Goal: Use online tool/utility: Utilize a website feature to perform a specific function

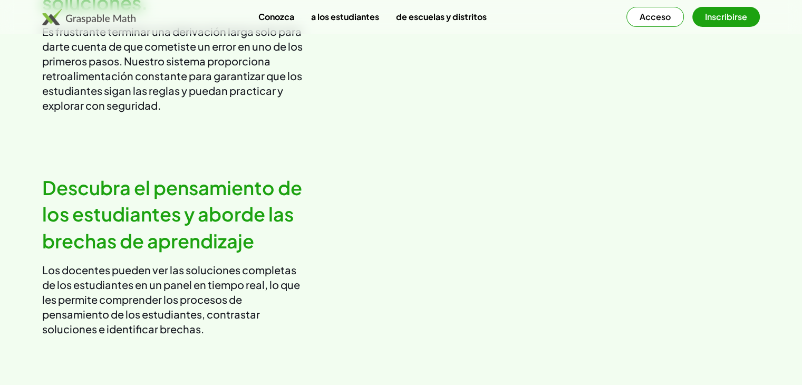
scroll to position [1213, 0]
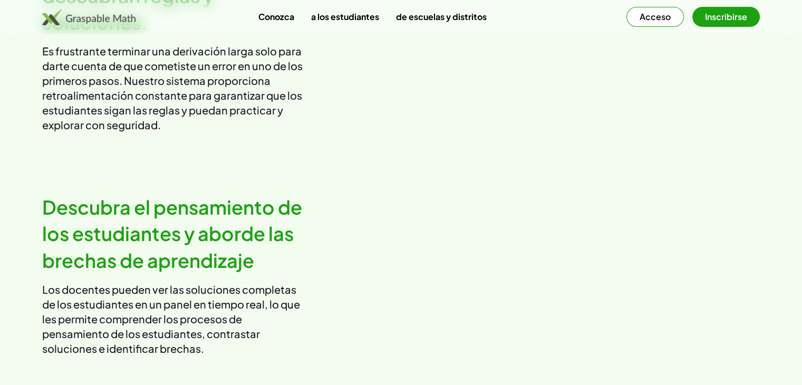
click at [110, 15] on img at bounding box center [88, 16] width 93 height 17
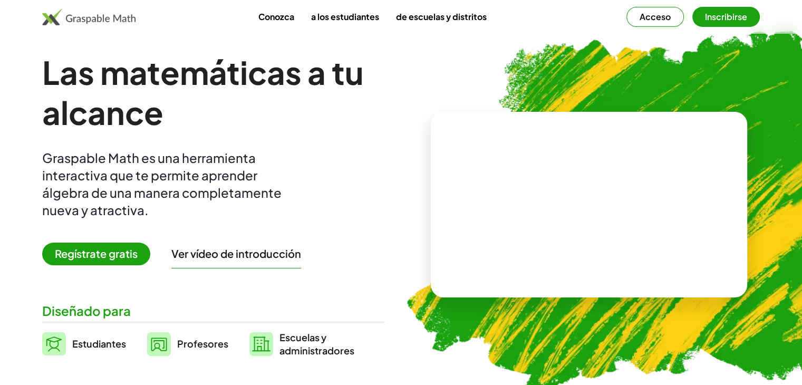
scroll to position [0, 0]
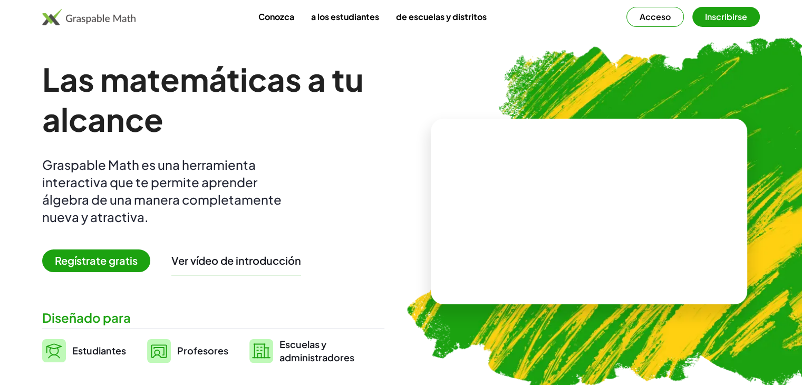
click at [633, 16] on button "Acceso" at bounding box center [654, 17] width 57 height 20
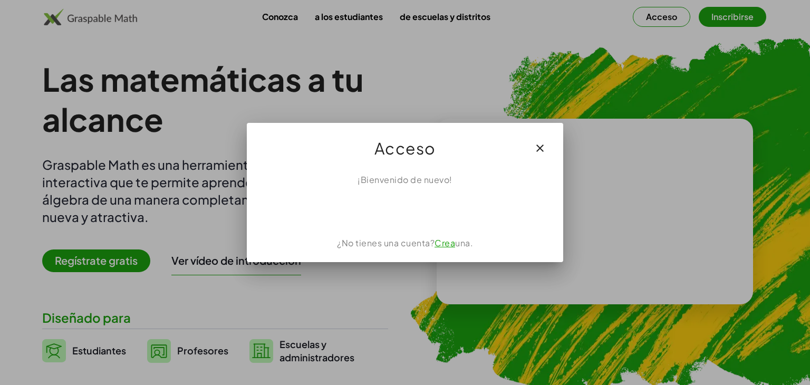
click at [450, 245] on font "Crea" at bounding box center [444, 242] width 21 height 11
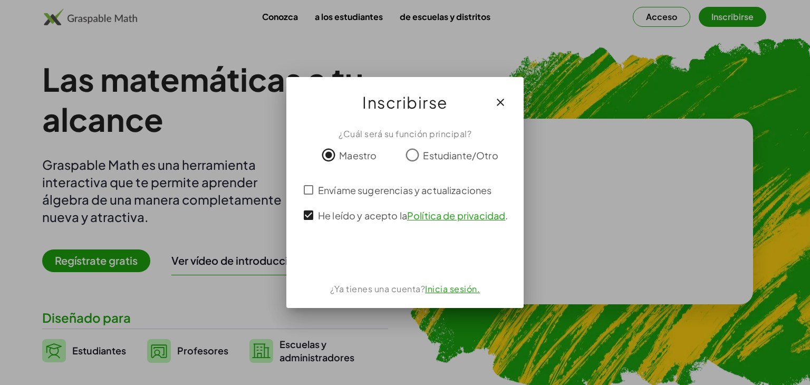
click at [446, 292] on font "Inicia sesión." at bounding box center [452, 288] width 55 height 11
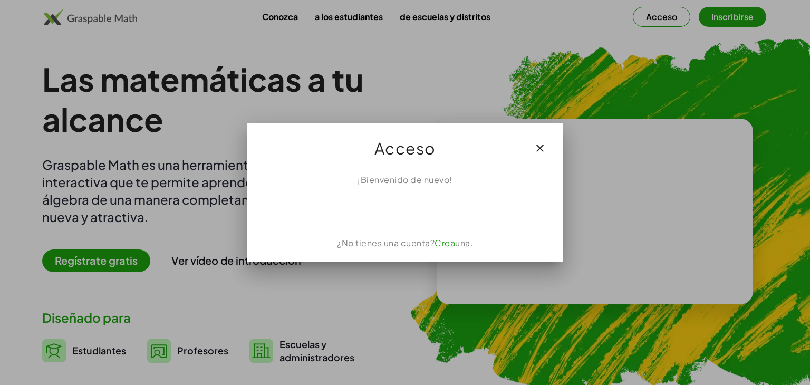
click at [440, 245] on font "Crea" at bounding box center [444, 242] width 21 height 11
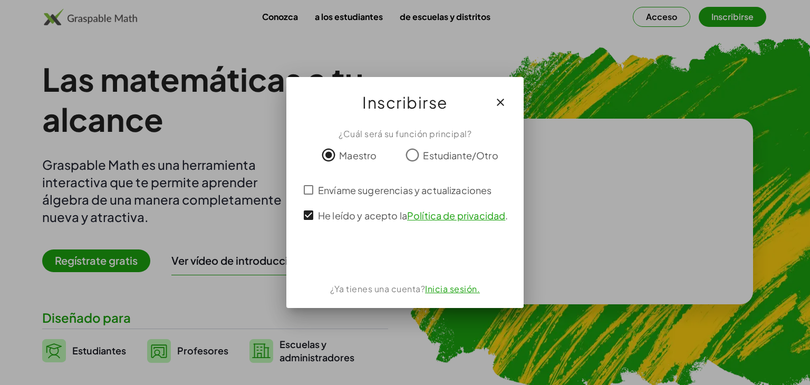
click at [437, 102] on font "Inscribirse" at bounding box center [404, 102] width 85 height 20
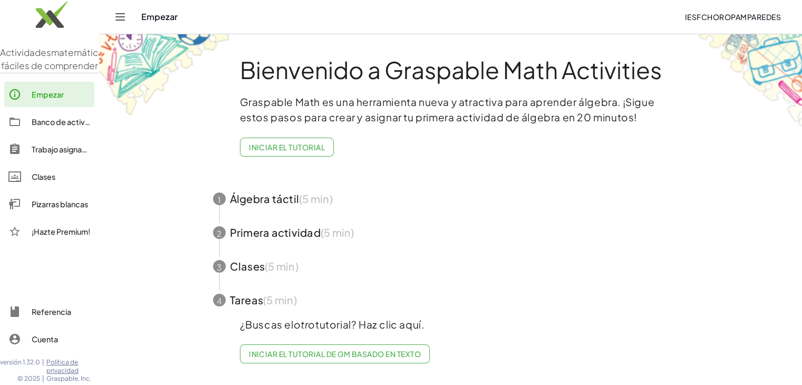
scroll to position [2, 0]
click at [119, 21] on icon "Cambiar navegación" at bounding box center [120, 17] width 13 height 13
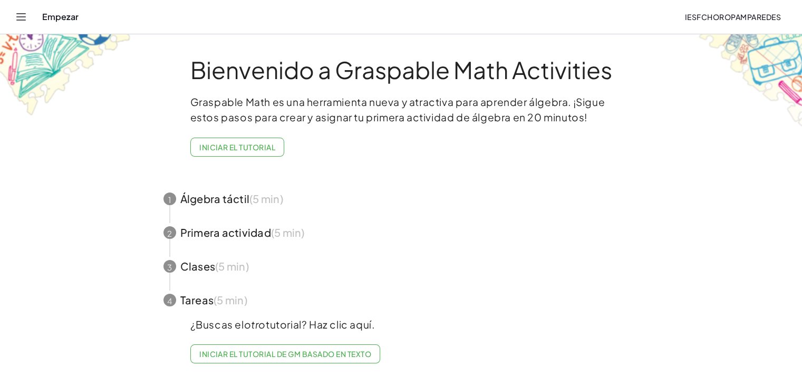
click at [46, 22] on div "Empezar" at bounding box center [359, 17] width 634 height 11
click at [212, 153] on button "Iniciar el tutorial" at bounding box center [237, 147] width 94 height 19
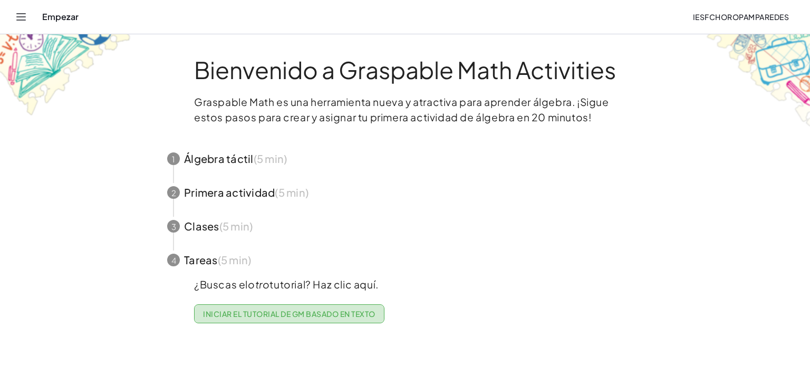
click at [285, 314] on font "Iniciar el tutorial de GM basado en texto" at bounding box center [289, 313] width 172 height 9
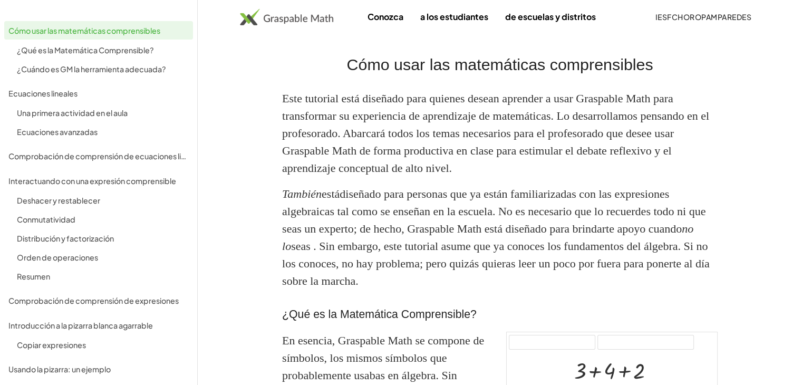
click at [301, 23] on img at bounding box center [286, 16] width 93 height 17
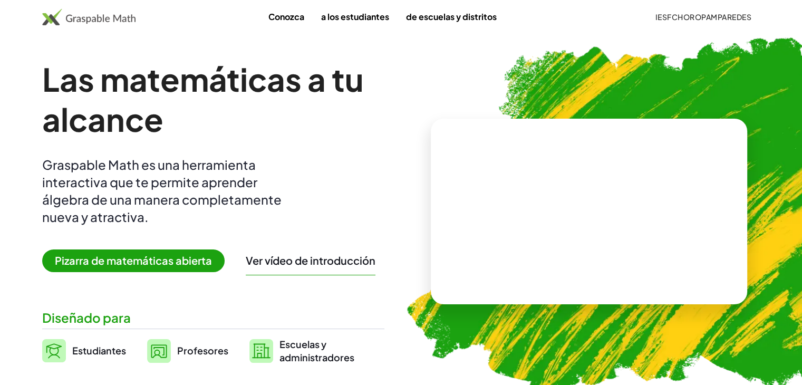
click at [276, 18] on font "Conozca" at bounding box center [286, 16] width 36 height 11
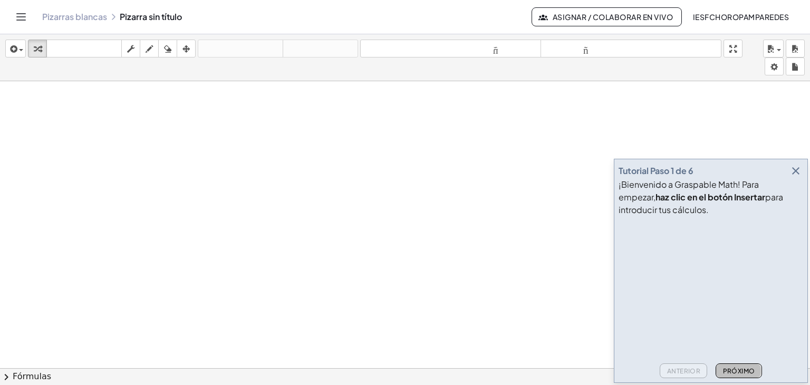
click at [745, 371] on font "Próximo" at bounding box center [739, 371] width 32 height 8
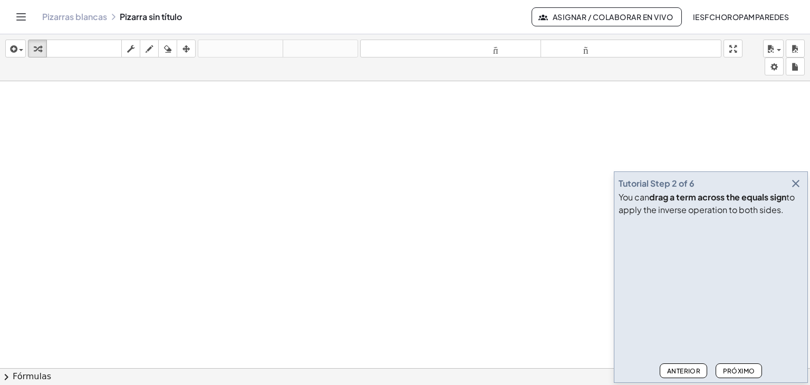
click at [745, 372] on font "Próximo" at bounding box center [739, 371] width 32 height 8
click at [745, 371] on font "Próximo" at bounding box center [739, 371] width 32 height 8
click at [799, 186] on icon "button" at bounding box center [795, 183] width 13 height 13
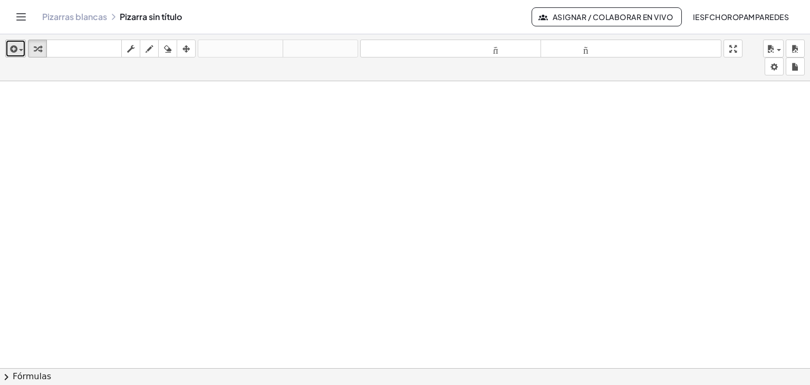
click at [21, 45] on div "button" at bounding box center [15, 48] width 15 height 13
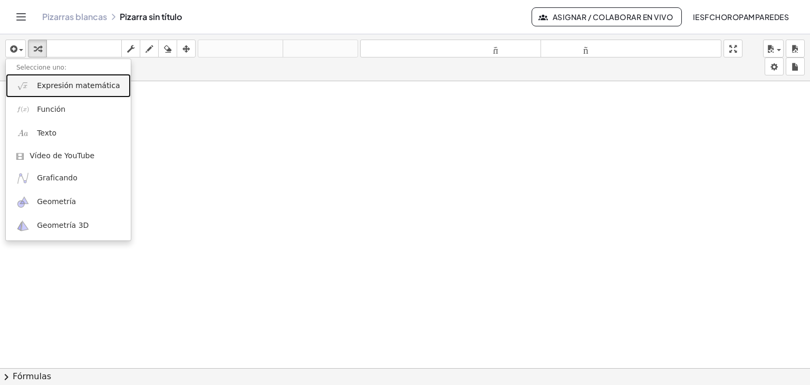
click at [91, 86] on font "Expresión matemática" at bounding box center [78, 85] width 83 height 8
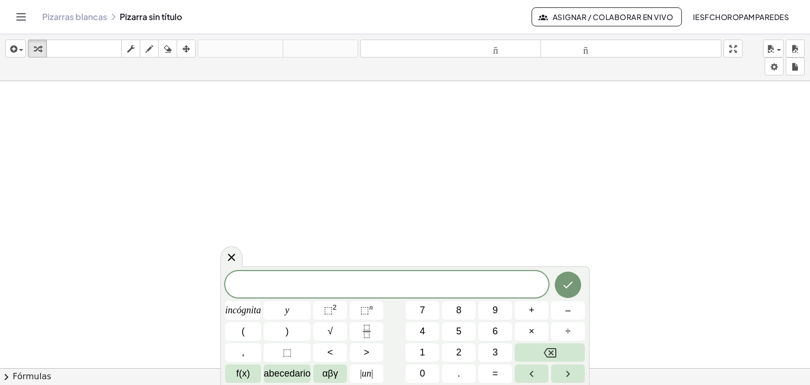
drag, startPoint x: 359, startPoint y: 182, endPoint x: 391, endPoint y: 209, distance: 42.3
click at [460, 355] on font "2" at bounding box center [458, 352] width 5 height 11
click at [525, 332] on button "×" at bounding box center [532, 331] width 34 height 18
click at [572, 285] on icon "Hecho" at bounding box center [568, 284] width 13 height 13
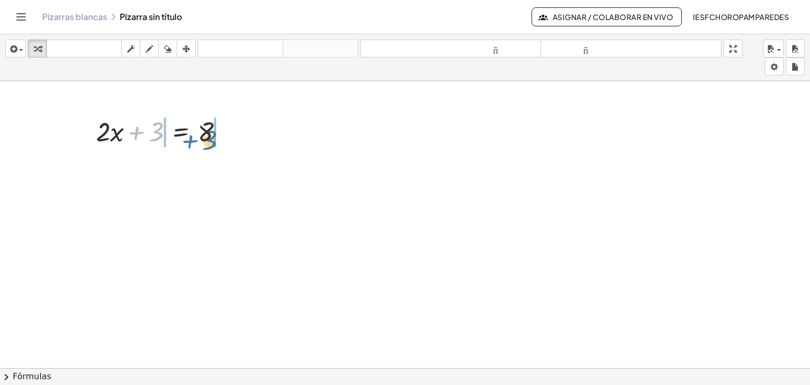
drag, startPoint x: 156, startPoint y: 133, endPoint x: 210, endPoint y: 141, distance: 55.0
click at [210, 141] on div at bounding box center [164, 131] width 147 height 36
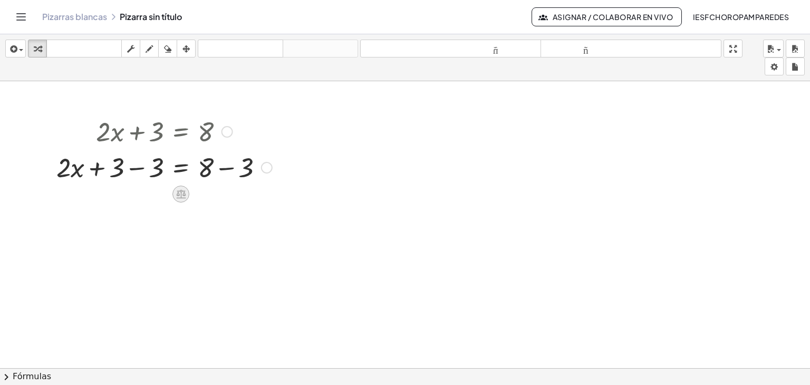
click at [175, 196] on div at bounding box center [180, 194] width 17 height 17
click at [175, 194] on div "×" at bounding box center [180, 194] width 17 height 17
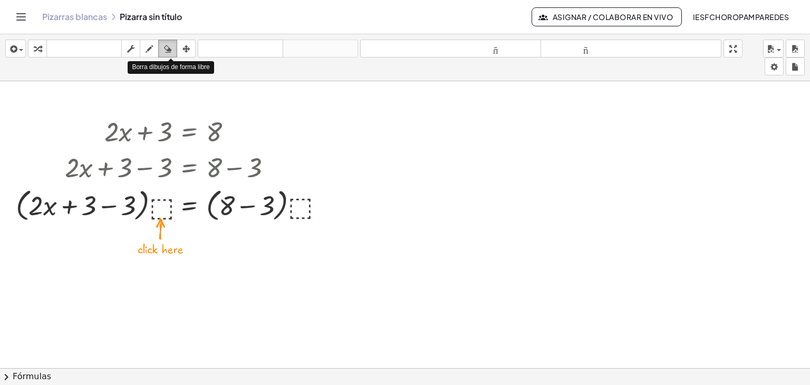
click at [167, 46] on icon "button" at bounding box center [167, 49] width 7 height 13
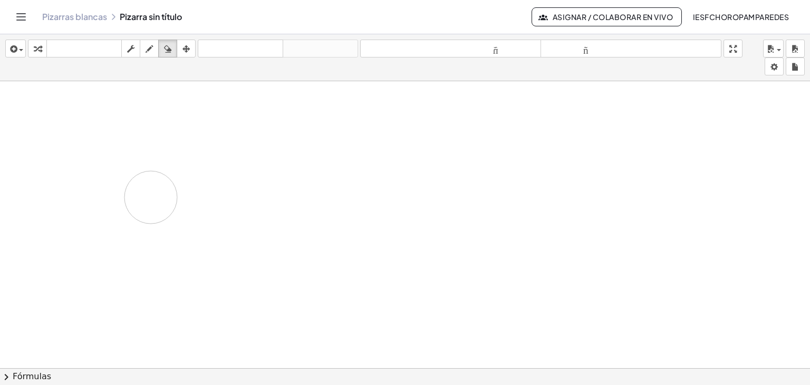
drag, startPoint x: 167, startPoint y: 209, endPoint x: 154, endPoint y: 198, distance: 17.2
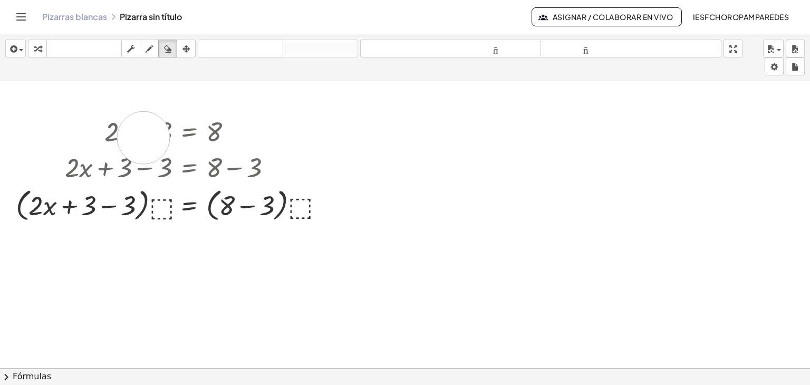
drag, startPoint x: 144, startPoint y: 137, endPoint x: 134, endPoint y: 136, distance: 10.7
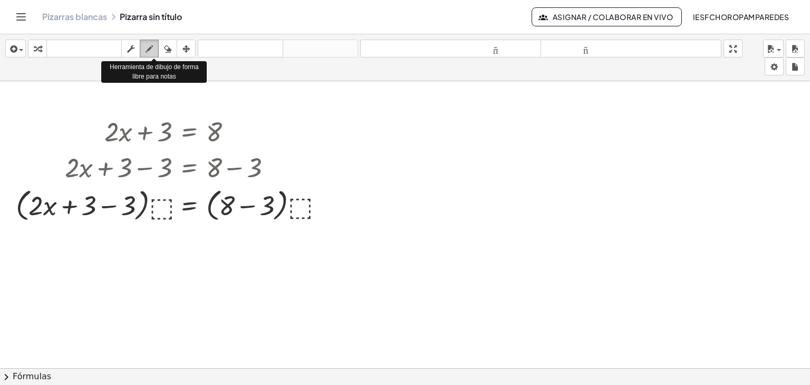
click at [150, 46] on icon "button" at bounding box center [149, 49] width 7 height 13
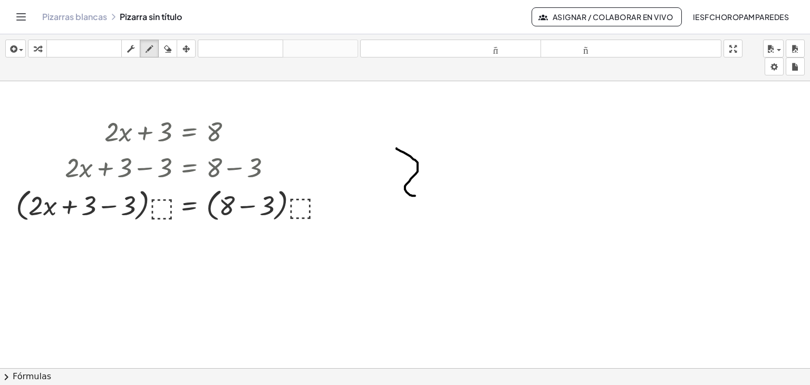
drag, startPoint x: 404, startPoint y: 152, endPoint x: 415, endPoint y: 186, distance: 35.5
drag, startPoint x: 429, startPoint y: 165, endPoint x: 445, endPoint y: 181, distance: 22.7
drag, startPoint x: 487, startPoint y: 168, endPoint x: 474, endPoint y: 178, distance: 16.6
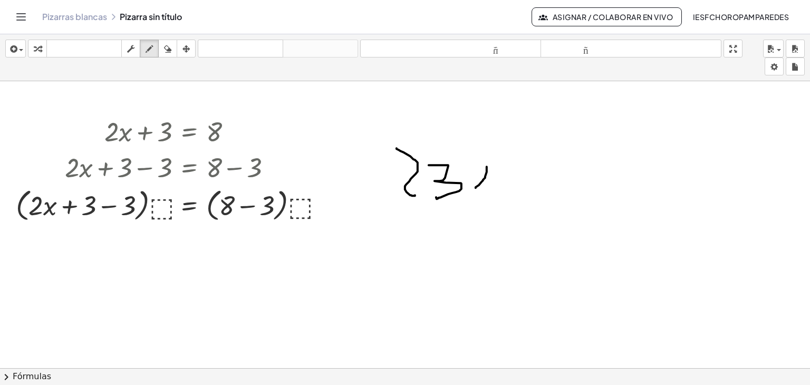
drag, startPoint x: 515, startPoint y: 185, endPoint x: 521, endPoint y: 186, distance: 6.4
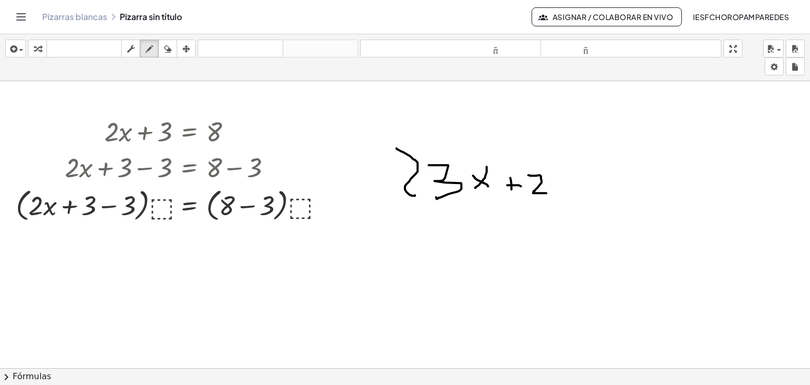
drag, startPoint x: 528, startPoint y: 175, endPoint x: 545, endPoint y: 190, distance: 22.4
drag, startPoint x: 562, startPoint y: 181, endPoint x: 572, endPoint y: 177, distance: 10.7
drag, startPoint x: 562, startPoint y: 186, endPoint x: 574, endPoint y: 187, distance: 11.6
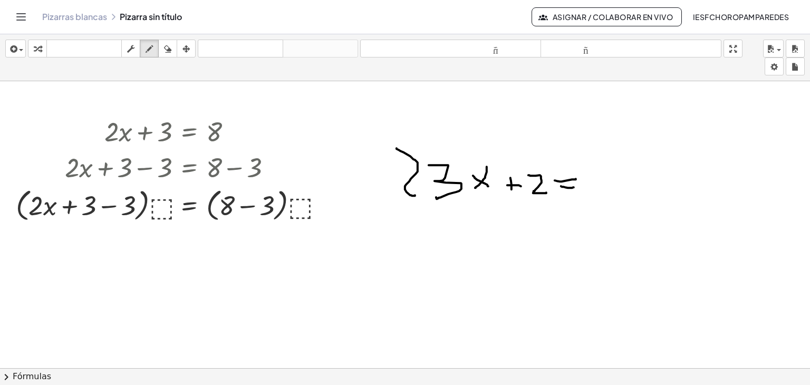
click at [129, 55] on button "fregar" at bounding box center [130, 49] width 19 height 18
click at [166, 146] on font "▼" at bounding box center [164, 147] width 7 height 8
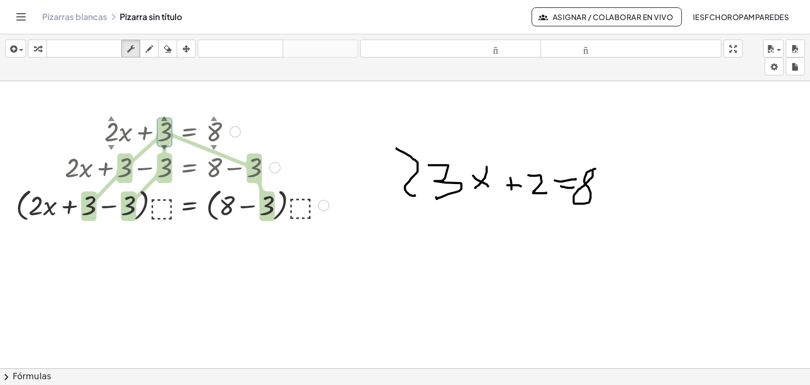
click at [82, 111] on div "+ · 2 ▲ ▼ · x + 3 ▲ ▼ = 8 ▲ ▼ + · 2 · x + 3 − 3 = + 8 − 3 + · 2 · x = 8 + 3 − 3…" at bounding box center [168, 168] width 337 height 117
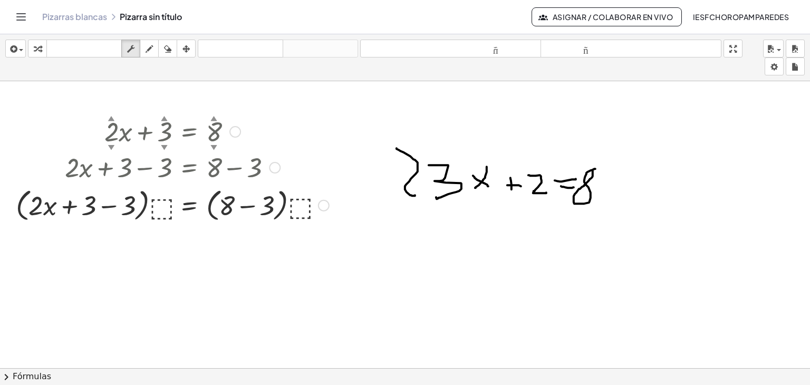
drag, startPoint x: 359, startPoint y: 259, endPoint x: 44, endPoint y: 104, distance: 350.7
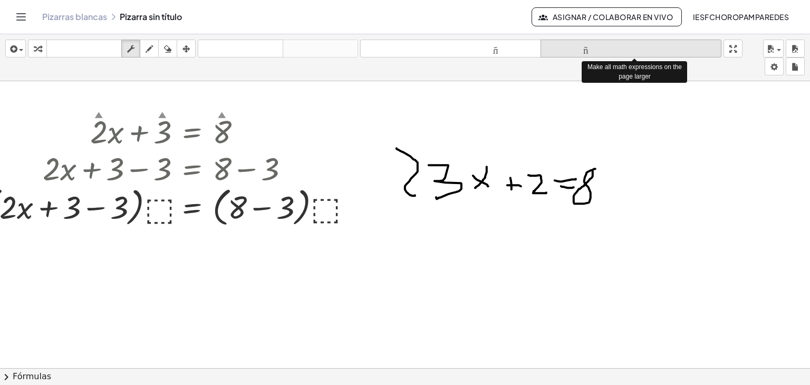
click at [587, 52] on font "tamaño_del_formato" at bounding box center [631, 49] width 176 height 10
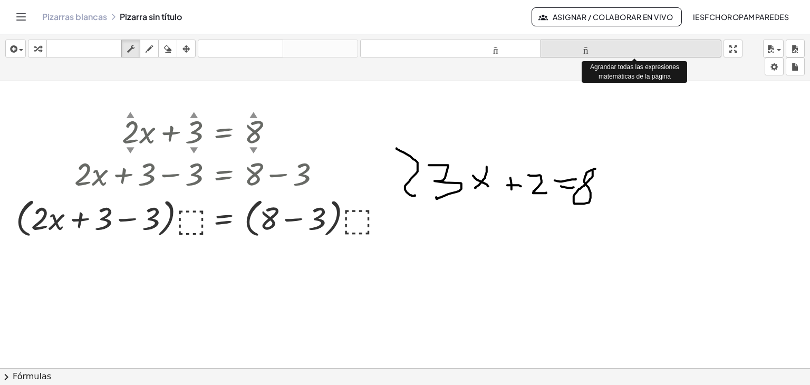
click at [586, 51] on font "tamaño_del_formato" at bounding box center [631, 49] width 176 height 10
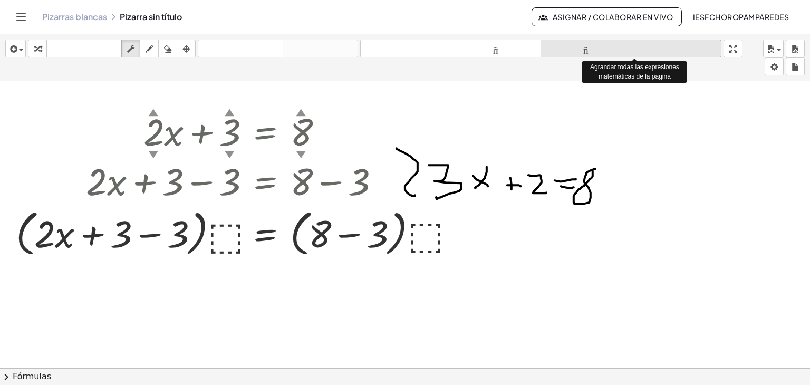
click at [586, 51] on font "tamaño_del_formato" at bounding box center [631, 49] width 176 height 10
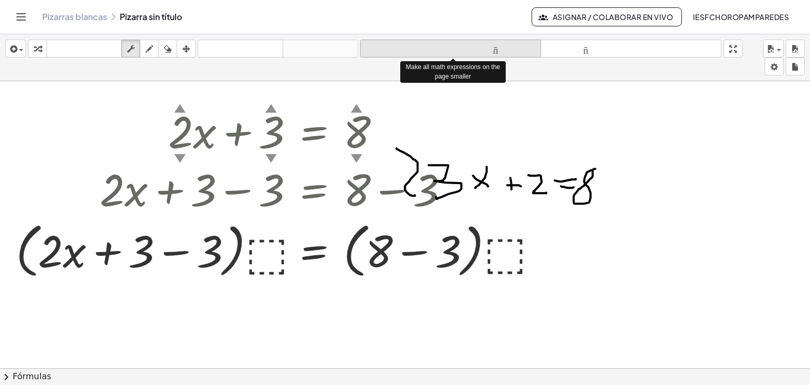
click at [496, 52] on font "tamaño_del_formato" at bounding box center [451, 49] width 176 height 10
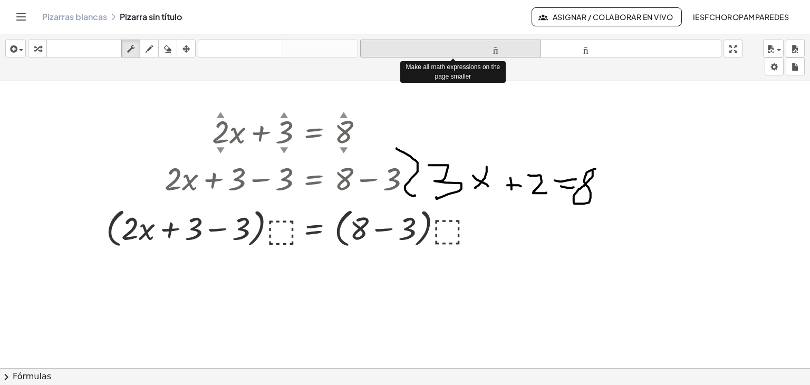
click at [496, 51] on font "tamaño_del_formato" at bounding box center [451, 49] width 176 height 10
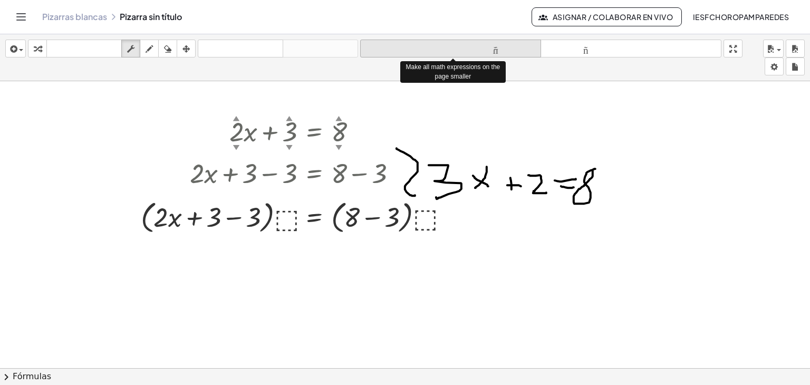
click at [496, 51] on font "tamaño_del_formato" at bounding box center [451, 49] width 176 height 10
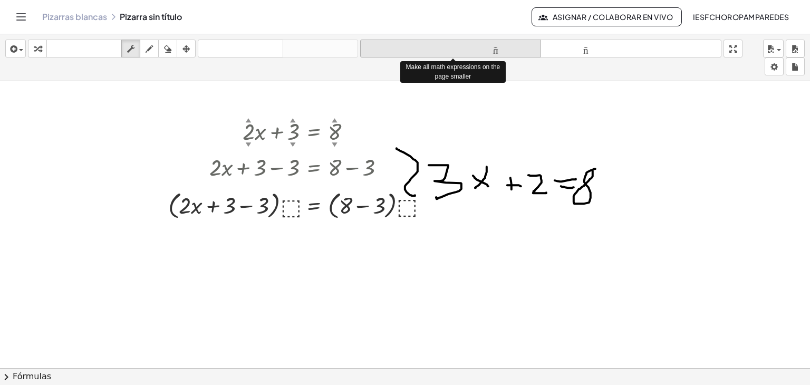
click at [496, 51] on font "tamaño_del_formato" at bounding box center [451, 49] width 176 height 10
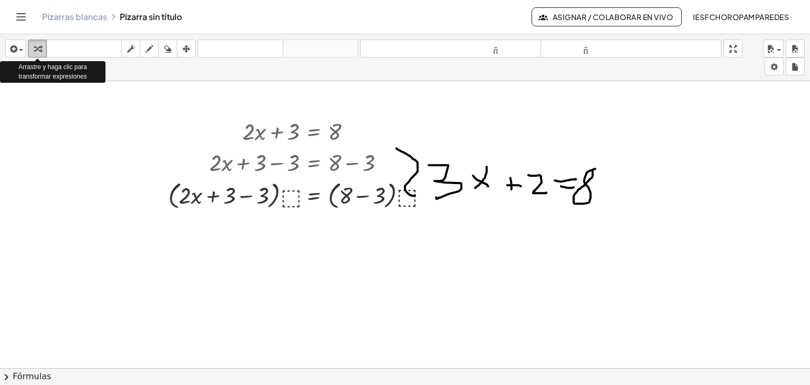
click at [36, 49] on icon "button" at bounding box center [37, 49] width 7 height 13
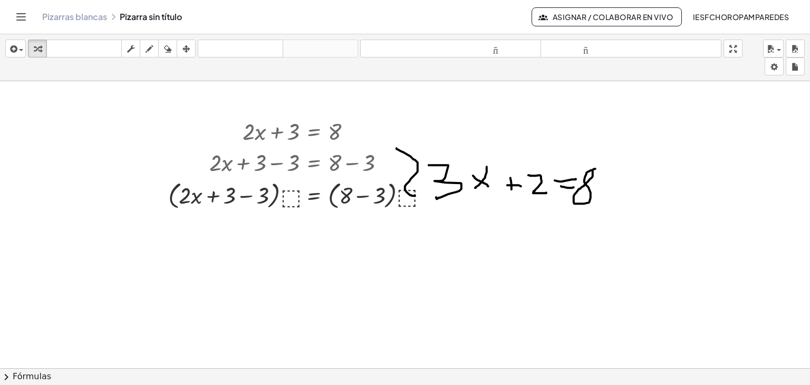
drag, startPoint x: 36, startPoint y: 49, endPoint x: 122, endPoint y: 161, distance: 141.0
click at [122, 161] on div "insertar Seleccione uno: Expresión matemática Función Texto Vídeo de YouTube Gr…" at bounding box center [405, 209] width 810 height 351
drag, startPoint x: 95, startPoint y: 20, endPoint x: 486, endPoint y: 60, distance: 392.8
click at [95, 20] on font "Pizarras blancas" at bounding box center [74, 16] width 65 height 11
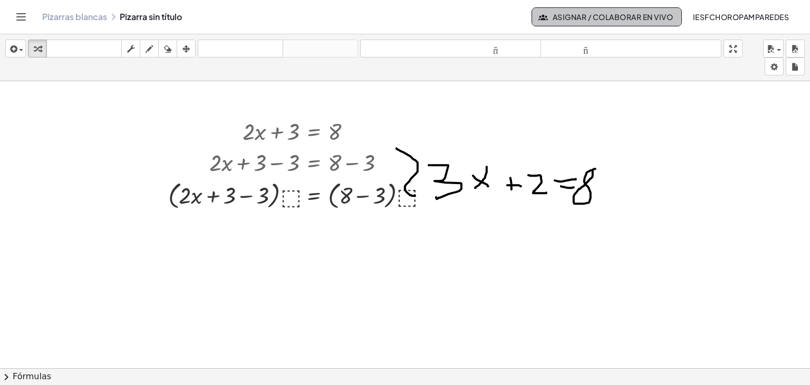
click at [607, 18] on font "Asignar / Colaborar en vivo" at bounding box center [613, 16] width 120 height 9
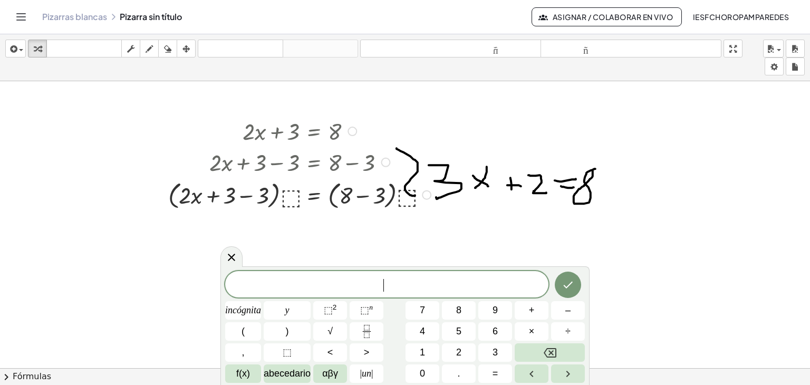
click at [284, 202] on div at bounding box center [301, 194] width 276 height 34
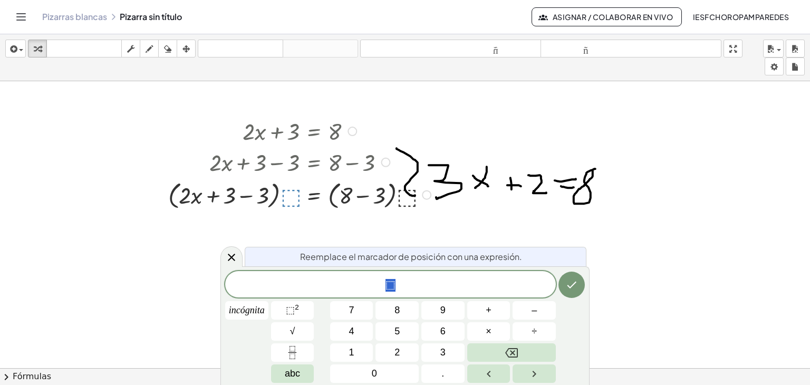
click at [285, 201] on div at bounding box center [301, 194] width 276 height 34
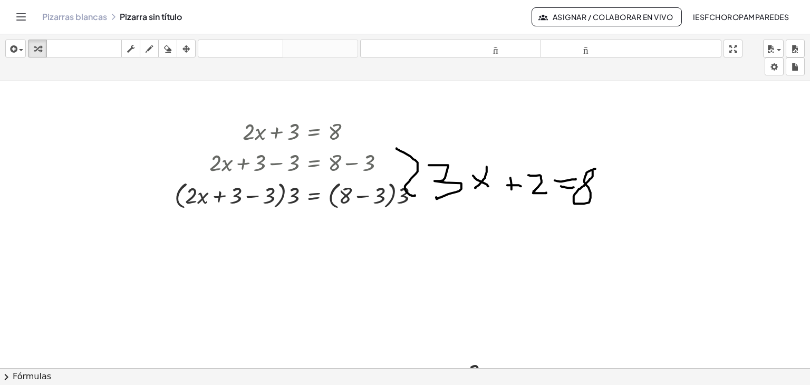
click at [13, 16] on button "Cambiar navegación" at bounding box center [21, 16] width 17 height 17
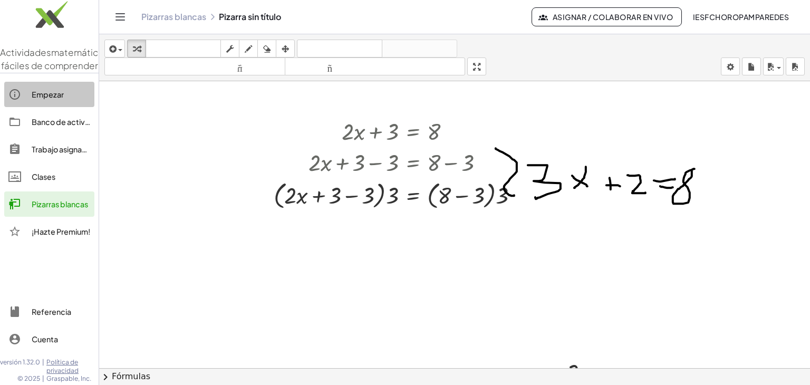
click at [59, 99] on font "Empezar" at bounding box center [48, 94] width 32 height 9
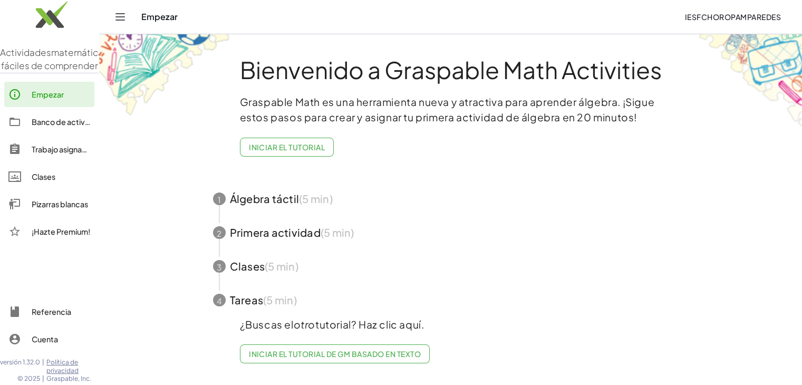
click at [47, 20] on img at bounding box center [49, 17] width 99 height 45
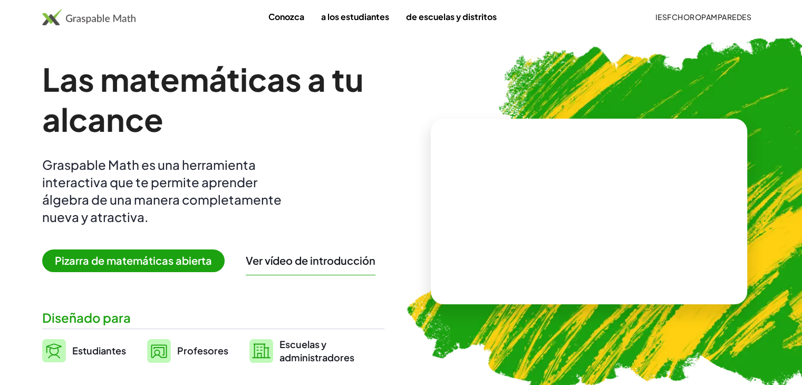
click at [164, 266] on font "Pizarra de matemáticas abierta" at bounding box center [133, 260] width 157 height 13
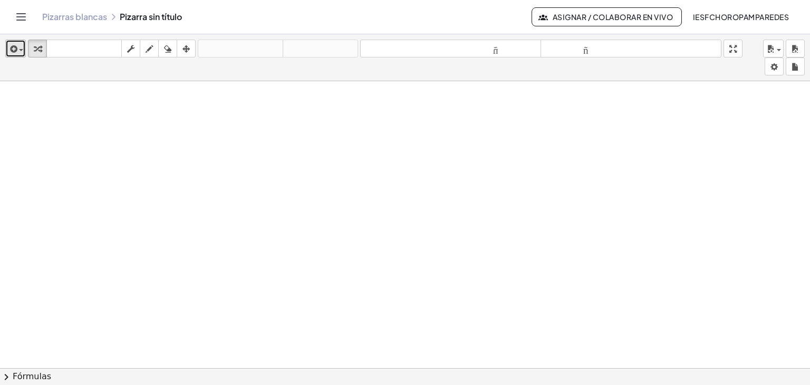
click at [22, 52] on div "button" at bounding box center [15, 48] width 15 height 13
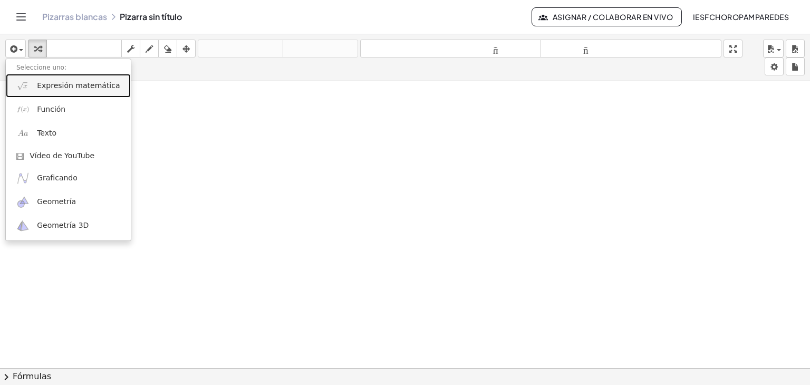
click at [52, 89] on font "Expresión matemática" at bounding box center [78, 85] width 83 height 8
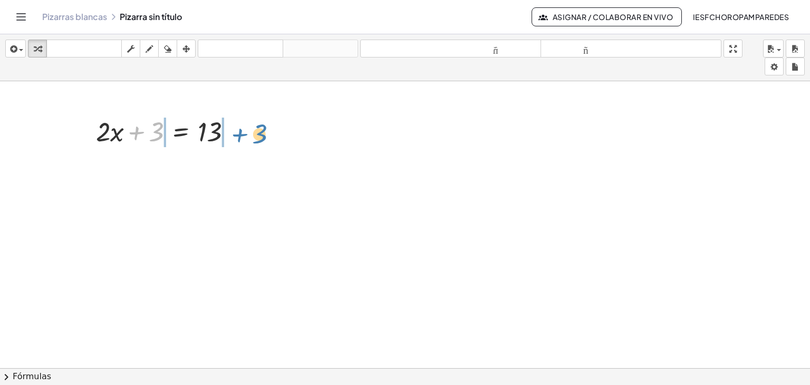
drag, startPoint x: 154, startPoint y: 135, endPoint x: 257, endPoint y: 137, distance: 103.4
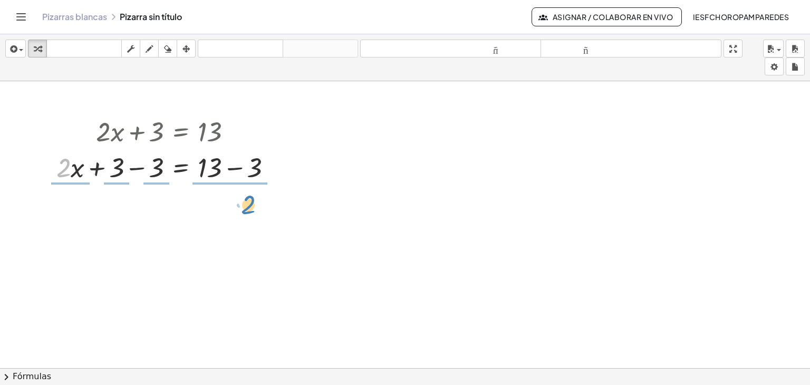
drag, startPoint x: 60, startPoint y: 174, endPoint x: 245, endPoint y: 211, distance: 188.2
click at [245, 211] on div "+ · 2 · x + 3 = 13 · 2 + · x + · 2 · x = 13 + 3 − 3 + − 3" at bounding box center [405, 375] width 810 height 589
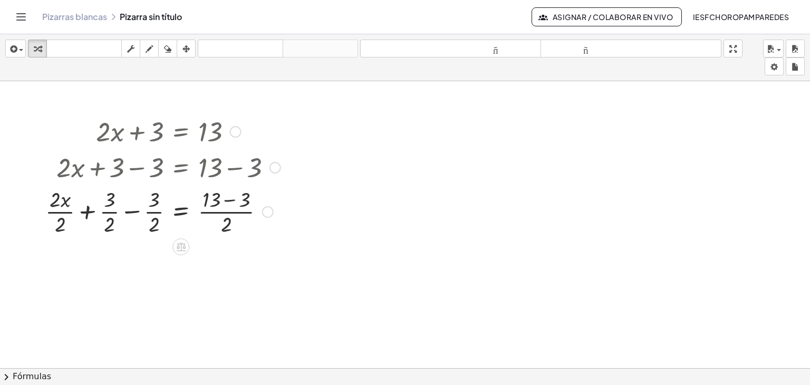
click at [223, 214] on div at bounding box center [163, 211] width 246 height 53
click at [177, 213] on div at bounding box center [163, 211] width 246 height 53
drag, startPoint x: 736, startPoint y: 49, endPoint x: 736, endPoint y: 95, distance: 45.9
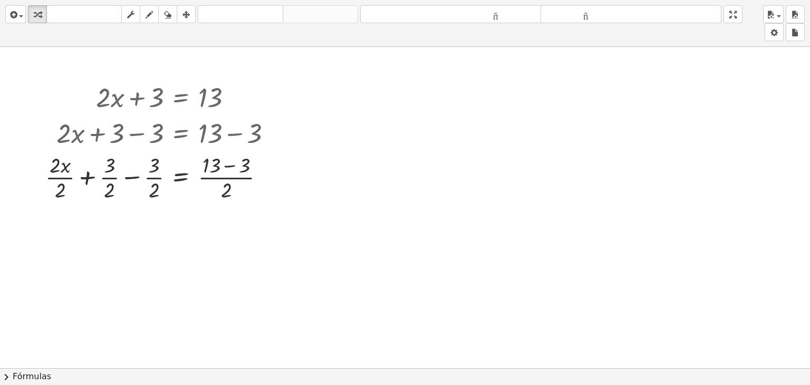
click at [736, 95] on div "insertar Seleccione uno: Expresión matemática Función Texto Vídeo de YouTube Gr…" at bounding box center [405, 192] width 810 height 385
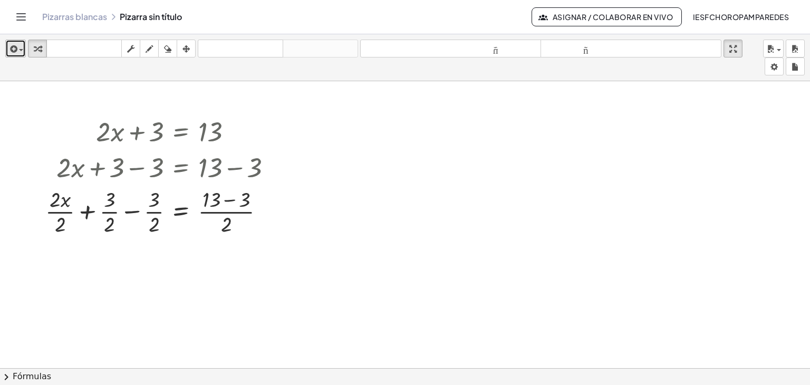
click at [21, 53] on div "button" at bounding box center [15, 48] width 15 height 13
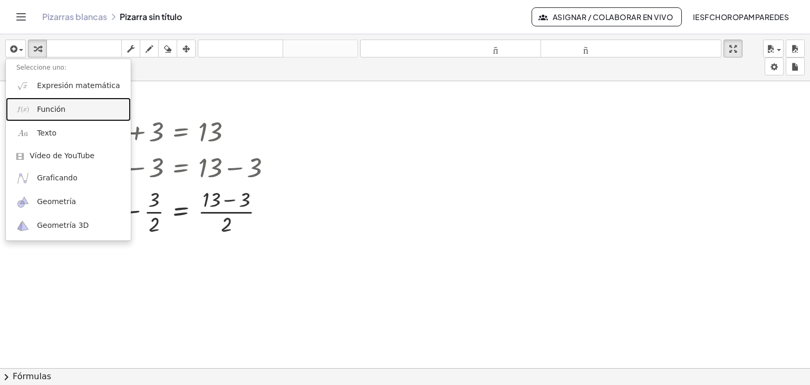
click at [44, 99] on link "Función" at bounding box center [68, 110] width 125 height 24
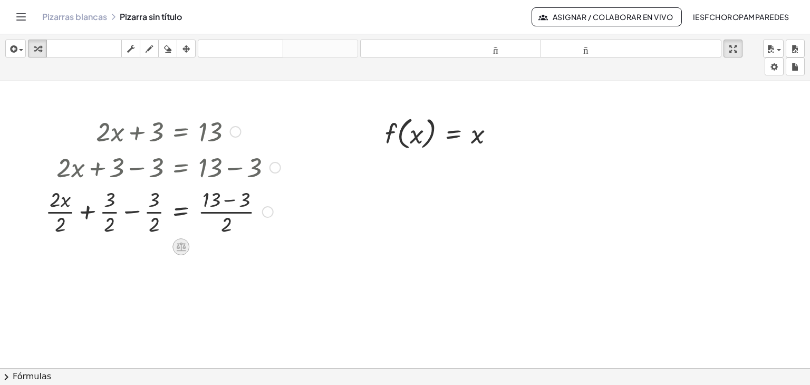
click at [179, 249] on icon at bounding box center [181, 246] width 11 height 11
click at [158, 253] on span "−" at bounding box center [160, 246] width 6 height 15
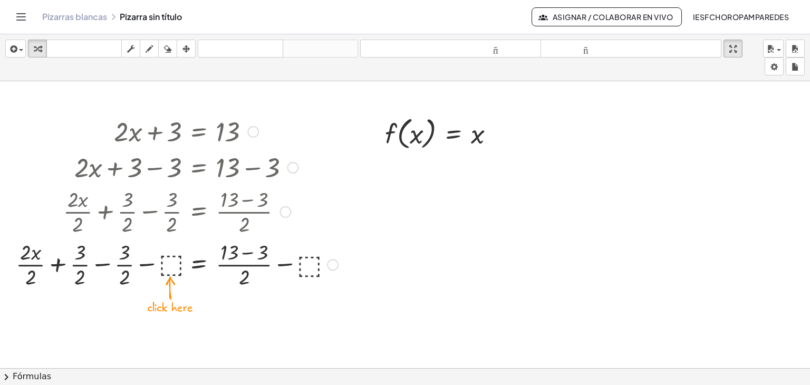
click at [170, 266] on div at bounding box center [177, 263] width 333 height 53
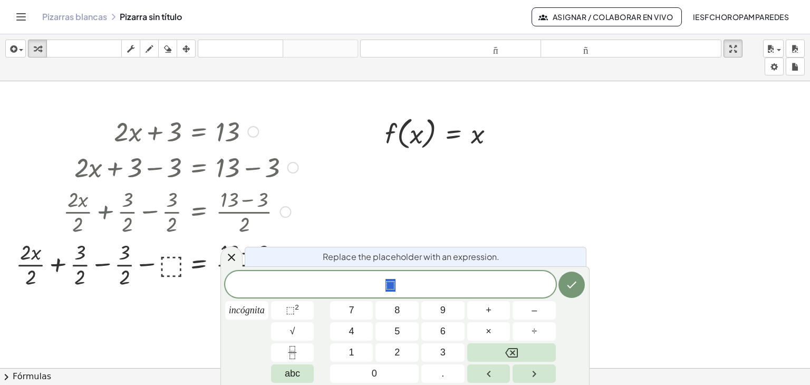
click at [170, 266] on div at bounding box center [177, 263] width 333 height 53
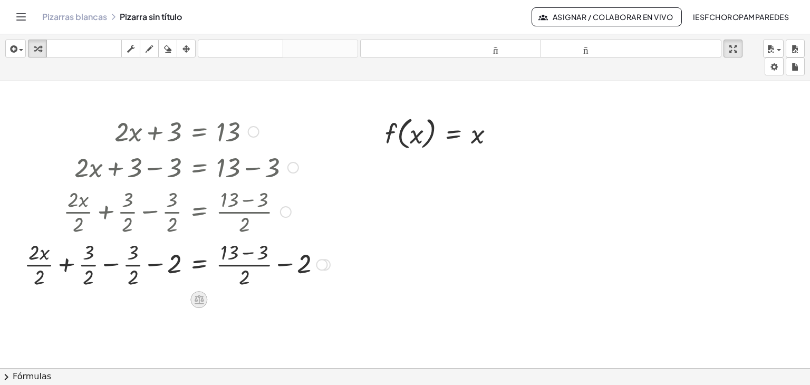
click at [200, 300] on icon at bounding box center [199, 299] width 11 height 11
click at [154, 302] on font "+" at bounding box center [156, 300] width 6 height 12
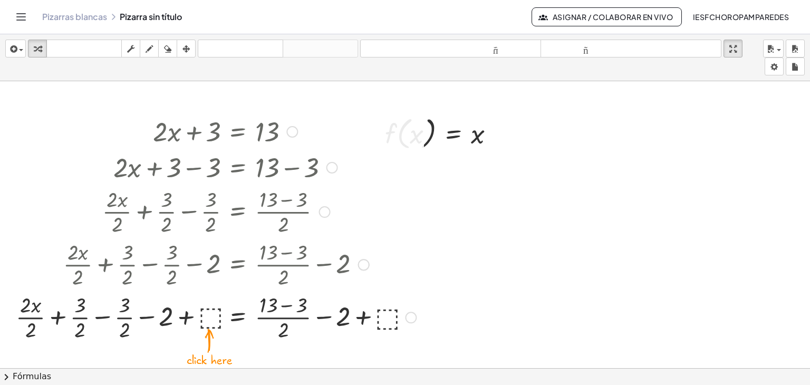
click at [296, 135] on div at bounding box center [292, 132] width 12 height 12
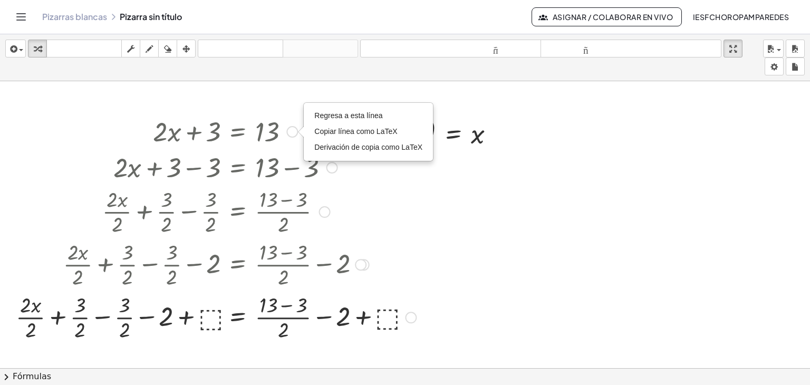
click at [411, 318] on div at bounding box center [411, 318] width 12 height 12
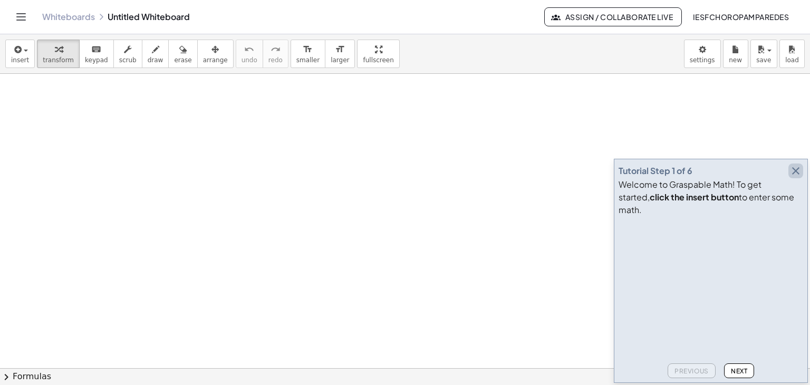
click at [791, 177] on icon "button" at bounding box center [795, 171] width 13 height 13
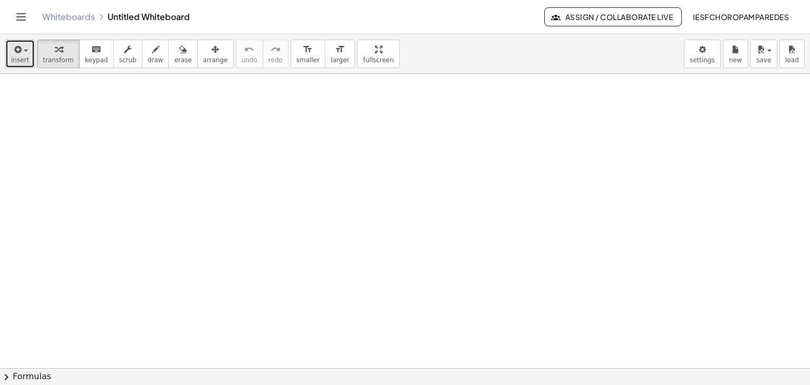
click at [26, 54] on button "insert" at bounding box center [20, 54] width 30 height 28
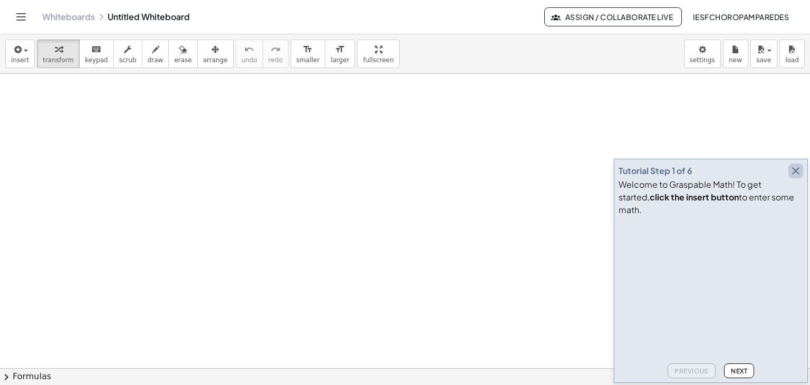
click at [794, 177] on icon "button" at bounding box center [795, 171] width 13 height 13
